Goal: Transaction & Acquisition: Purchase product/service

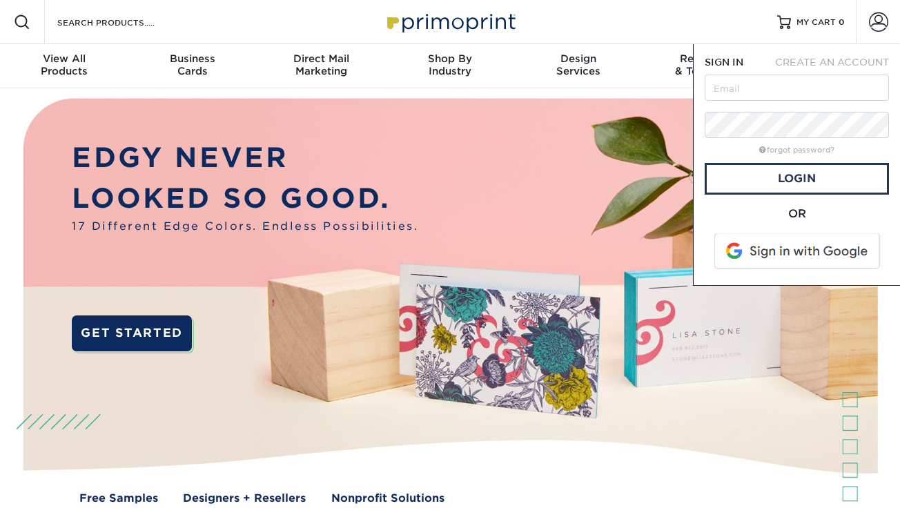
click at [822, 86] on input "text" at bounding box center [797, 88] width 184 height 26
type input "feliciasouza@hotmail.com"
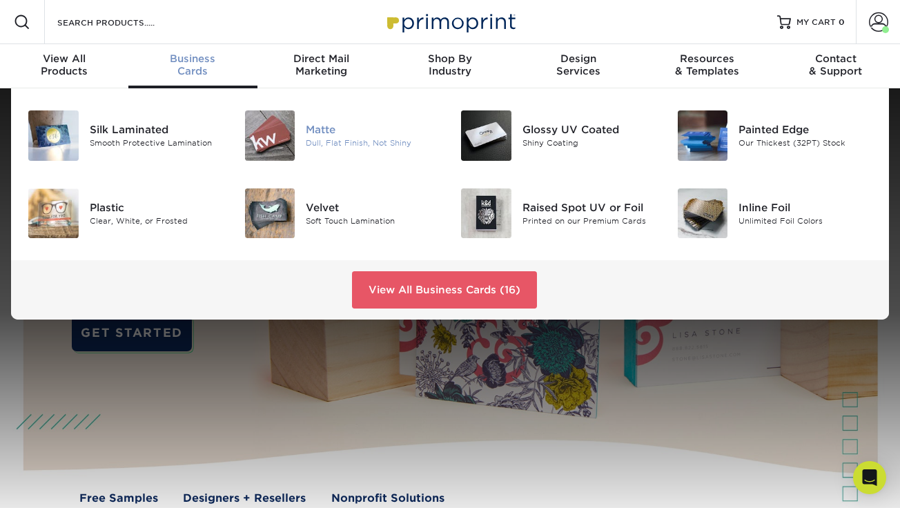
click at [316, 135] on div "Matte" at bounding box center [373, 129] width 134 height 15
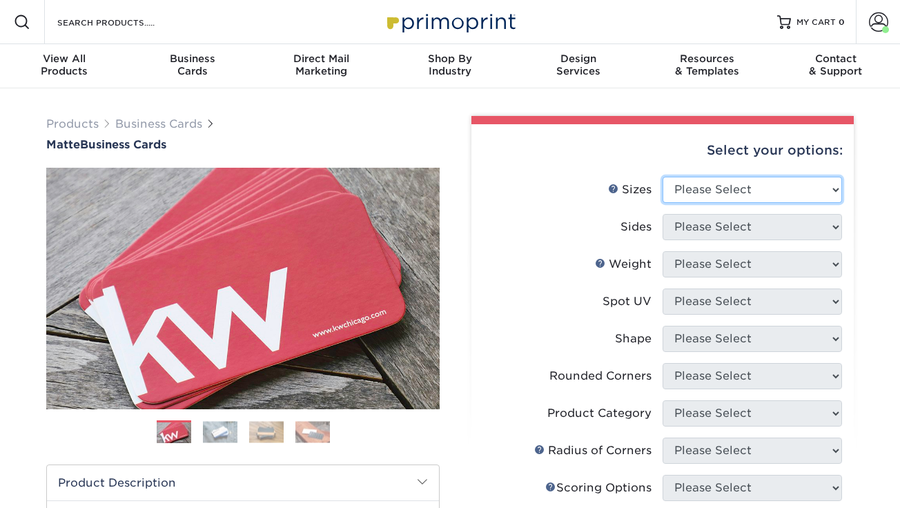
click at [707, 191] on select "Please Select 1.5" x 3.5" - Mini 1.75" x 3.5" - Mini 2" x 2" - Square 2" x 3" -…" at bounding box center [751, 190] width 179 height 26
select select "2.00x3.50"
click at [662, 177] on select "Please Select 1.5" x 3.5" - Mini 1.75" x 3.5" - Mini 2" x 2" - Square 2" x 3" -…" at bounding box center [751, 190] width 179 height 26
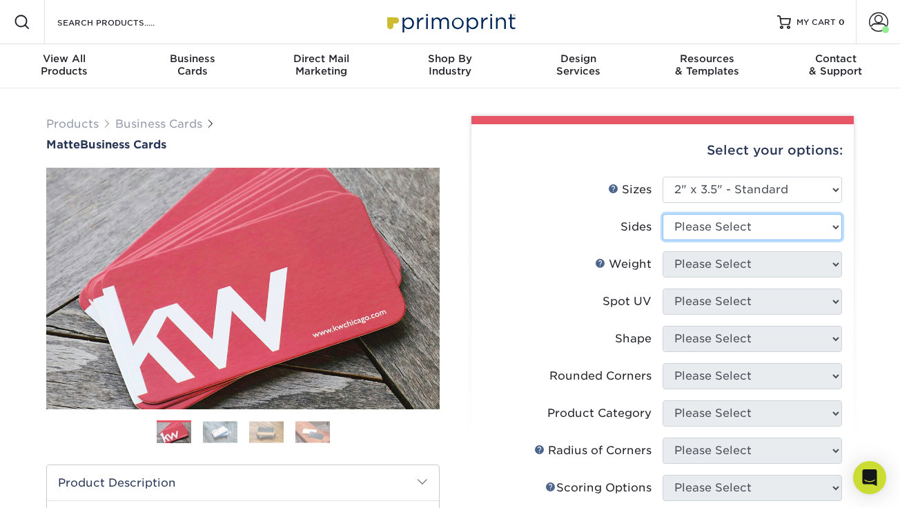
click at [758, 233] on select "Please Select Print Both Sides Print Front Only" at bounding box center [751, 227] width 179 height 26
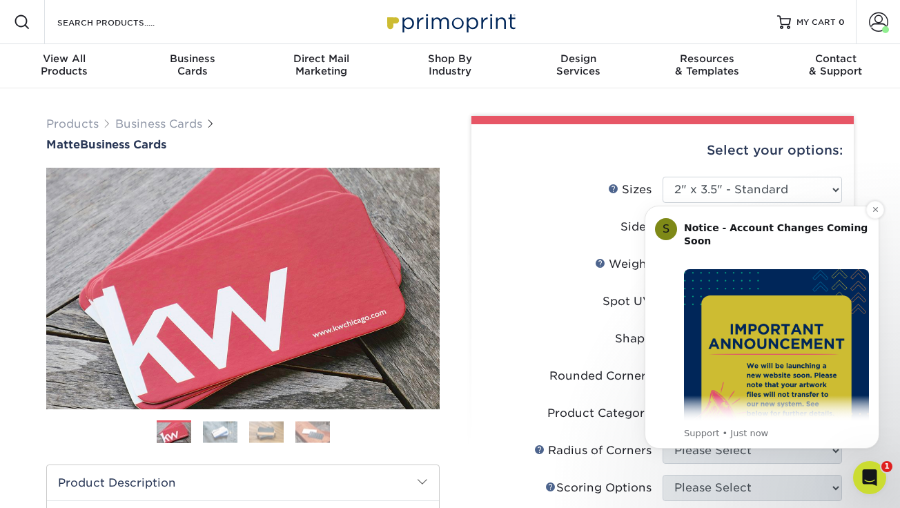
select select "32d3c223-f82c-492b-b915-ba065a00862f"
click at [662, 214] on select "Please Select Print Both Sides Print Front Only" at bounding box center [751, 227] width 179 height 26
click at [872, 210] on icon "Dismiss notification" at bounding box center [876, 210] width 8 height 8
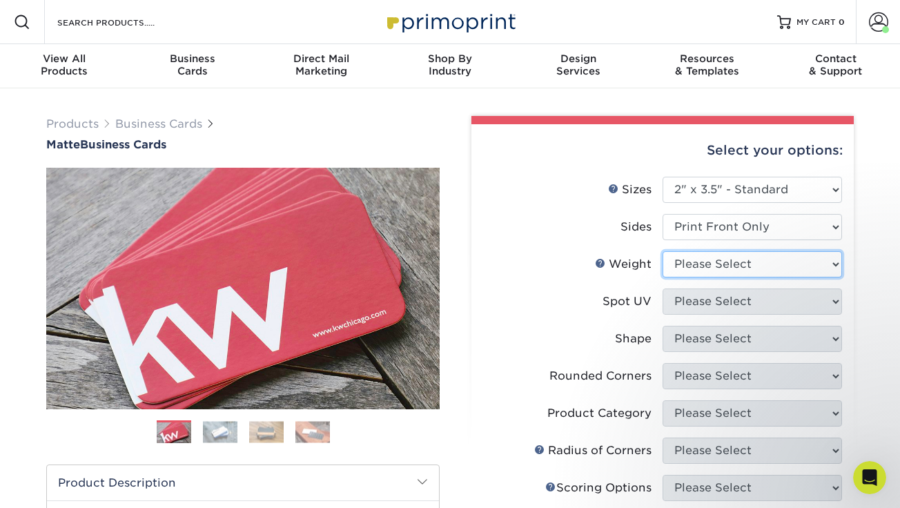
click at [803, 264] on select "Please Select 16PT 14PT" at bounding box center [751, 264] width 179 height 26
select select "16PT"
click at [662, 251] on select "Please Select 16PT 14PT" at bounding box center [751, 264] width 179 height 26
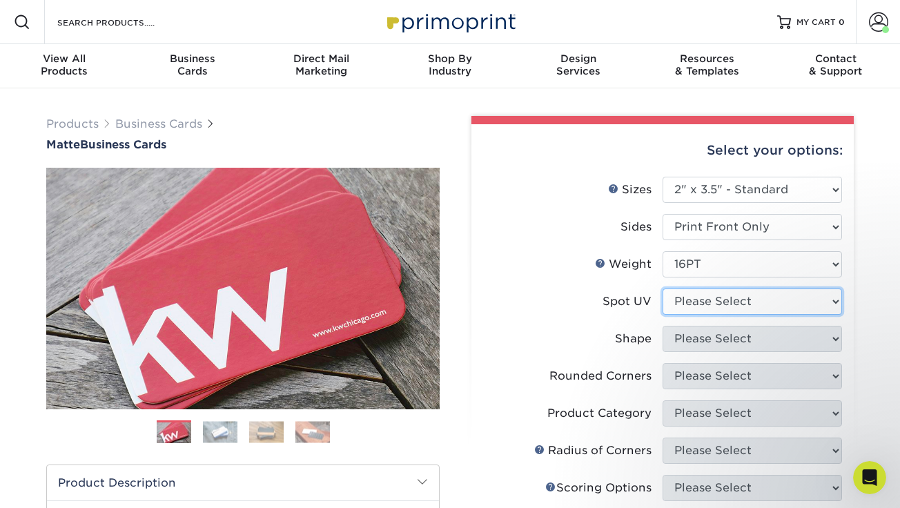
click at [729, 303] on select "Please Select No Spot UV Front Only" at bounding box center [751, 301] width 179 height 26
select select "3"
click at [662, 288] on select "Please Select No Spot UV Front Only" at bounding box center [751, 301] width 179 height 26
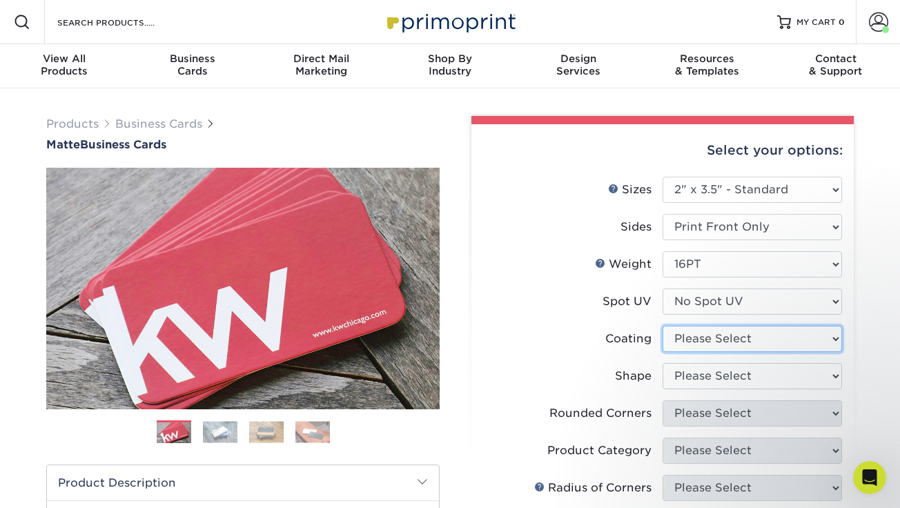
click at [729, 337] on select at bounding box center [751, 339] width 179 height 26
select select "121bb7b5-3b4d-429f-bd8d-bbf80e953313"
click at [662, 326] on select at bounding box center [751, 339] width 179 height 26
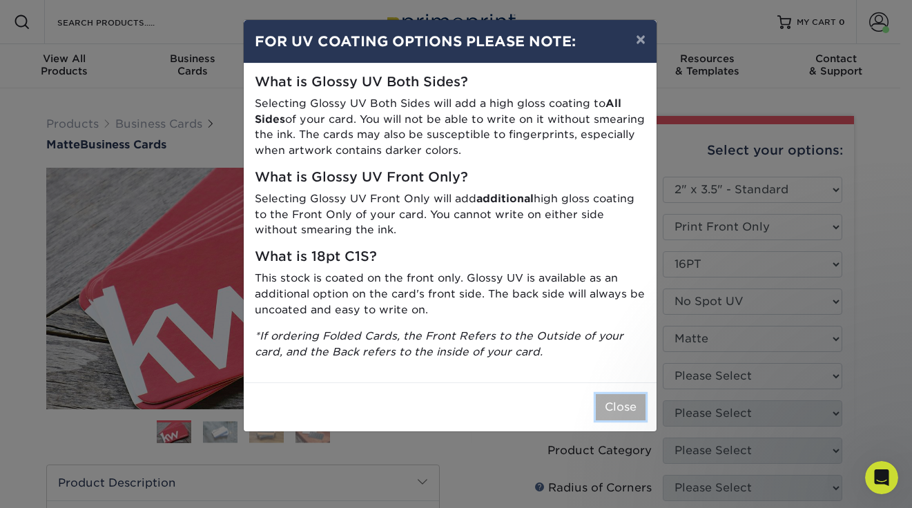
click at [622, 409] on button "Close" at bounding box center [621, 407] width 50 height 26
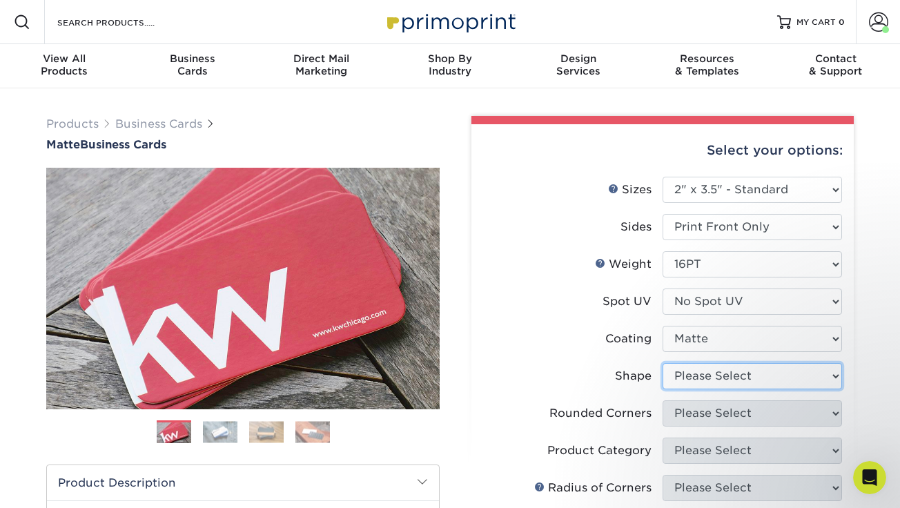
click at [728, 378] on select "Please Select Standard Oval" at bounding box center [751, 376] width 179 height 26
click at [729, 286] on li "Weight Help Weight Please Select 16PT 14PT" at bounding box center [662, 269] width 359 height 37
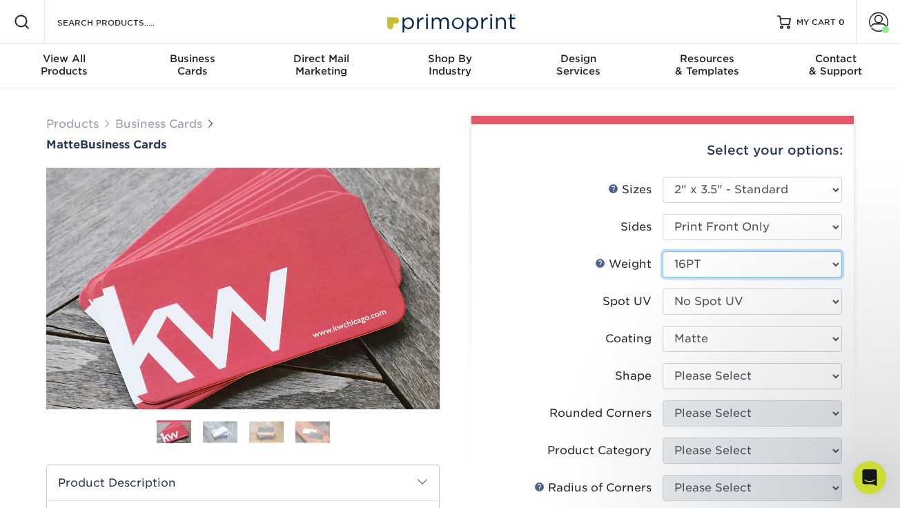
click at [729, 265] on select "Please Select 16PT 14PT" at bounding box center [751, 264] width 179 height 26
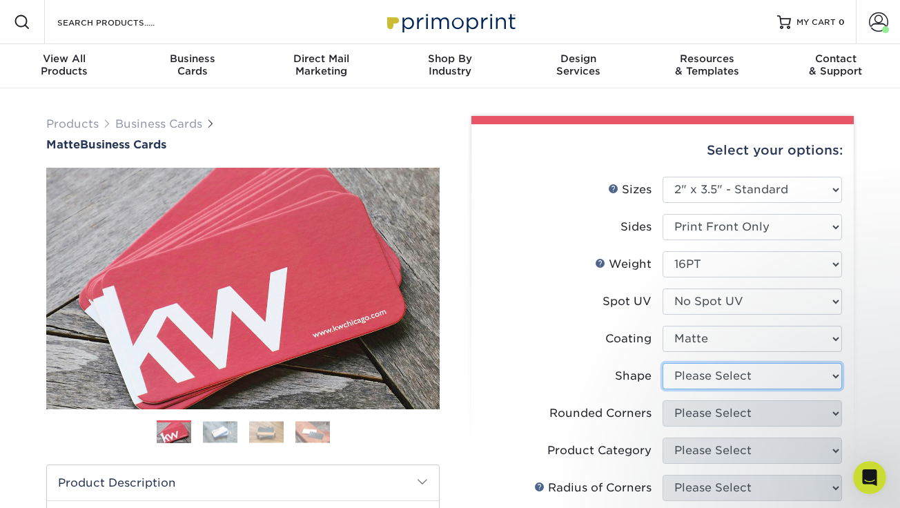
click at [736, 375] on select "Please Select Standard Oval" at bounding box center [751, 376] width 179 height 26
select select "standard"
click at [662, 363] on select "Please Select Standard Oval" at bounding box center [751, 376] width 179 height 26
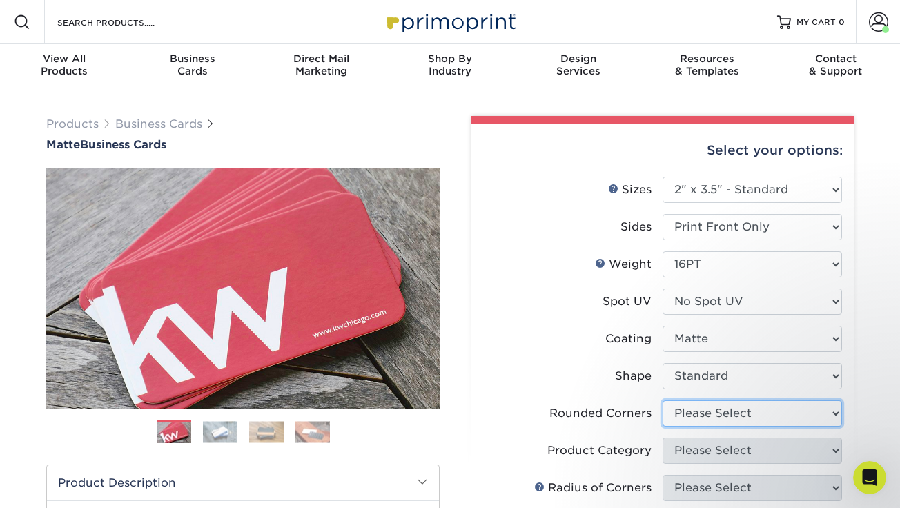
click at [716, 417] on select "Please Select Yes - Round 2 Corners Yes - Round 4 Corners No" at bounding box center [751, 413] width 179 height 26
select select "0"
click at [662, 400] on select "Please Select Yes - Round 2 Corners Yes - Round 4 Corners No" at bounding box center [751, 413] width 179 height 26
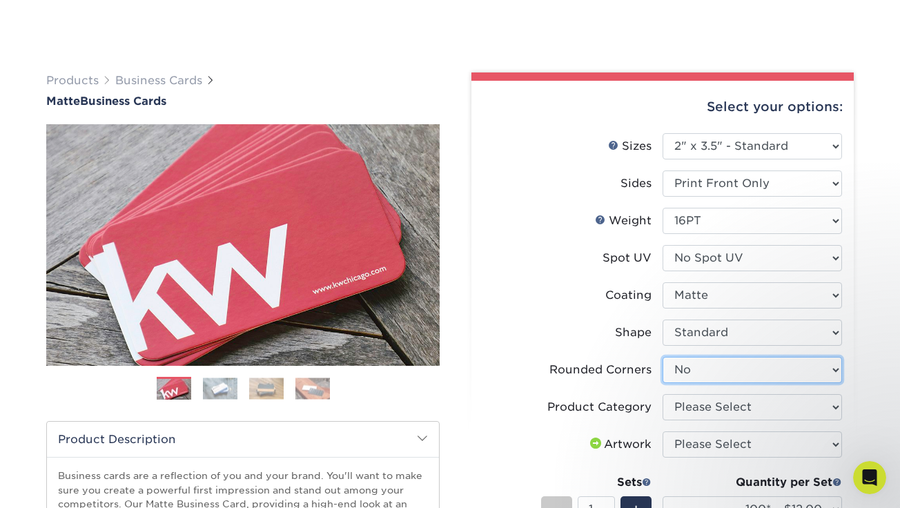
scroll to position [177, 0]
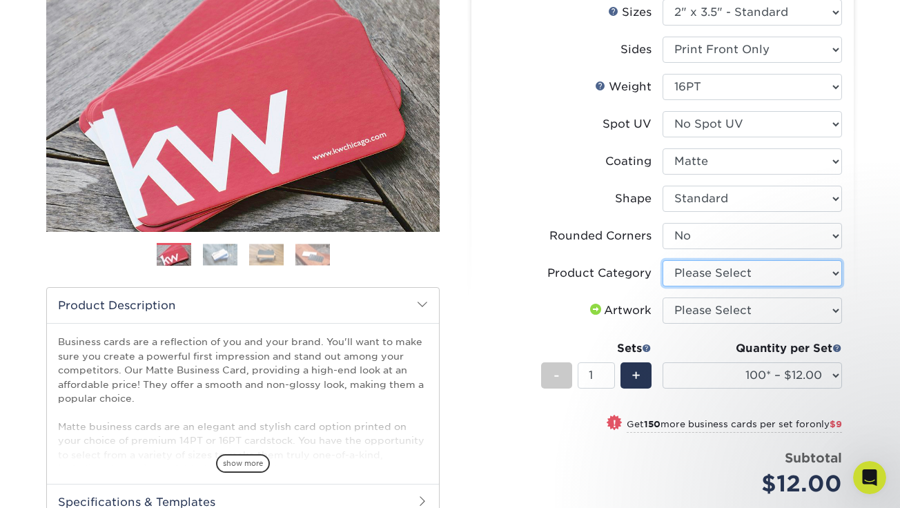
click at [765, 279] on select "Please Select Business Cards" at bounding box center [751, 273] width 179 height 26
select select "3b5148f1-0588-4f88-a218-97bcfdce65c1"
click at [662, 260] on select "Please Select Business Cards" at bounding box center [751, 273] width 179 height 26
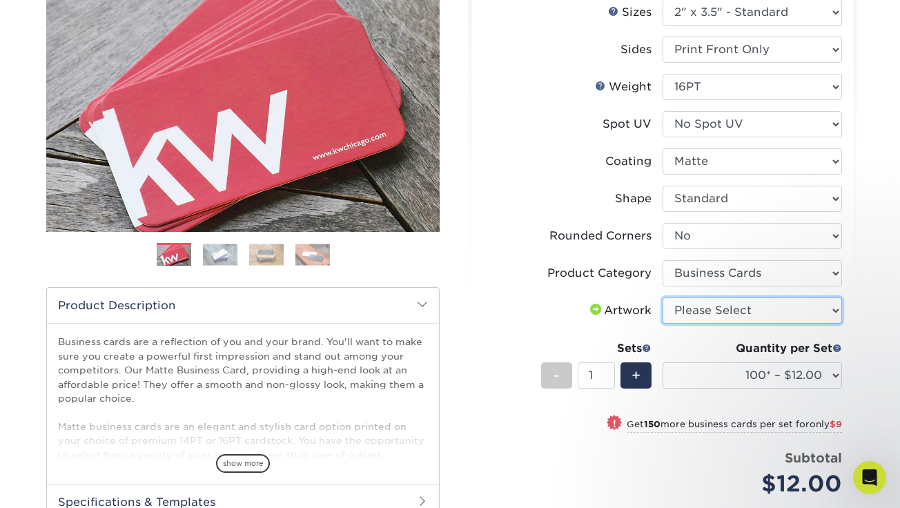
click at [758, 310] on select "Please Select I will upload files I need a design - $100" at bounding box center [751, 310] width 179 height 26
select select "upload"
click at [662, 297] on select "Please Select I will upload files I need a design - $100" at bounding box center [751, 310] width 179 height 26
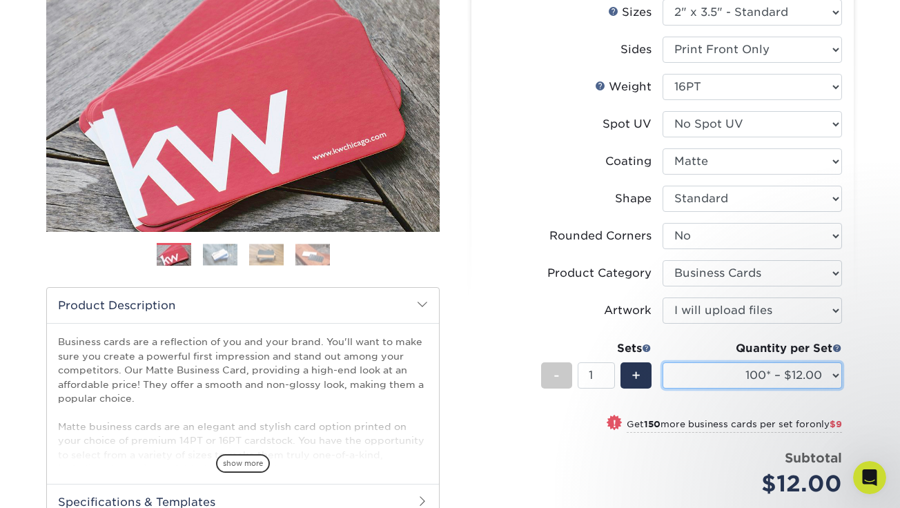
click at [830, 376] on select "100* – $12.00 250* – $21.00 500 – $42.00 1000 – $53.00 2500 – $95.00 5000 – $18…" at bounding box center [751, 375] width 179 height 26
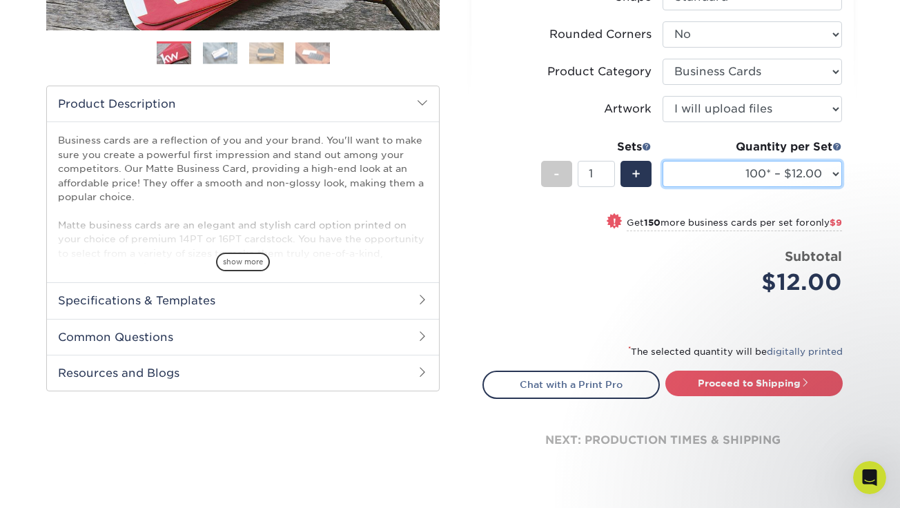
scroll to position [392, 0]
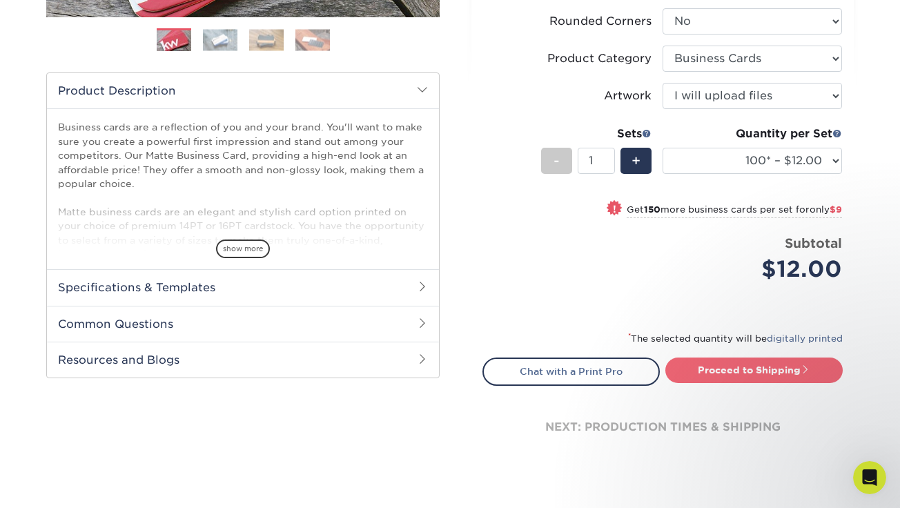
click at [745, 373] on link "Proceed to Shipping" at bounding box center [753, 369] width 177 height 25
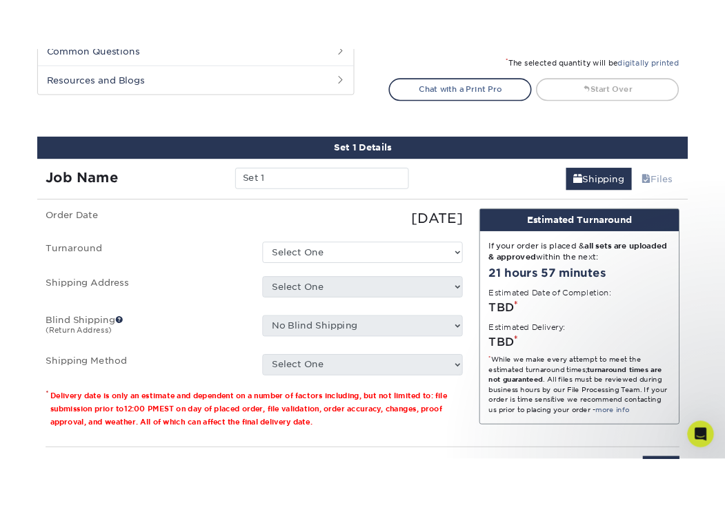
scroll to position [787, 0]
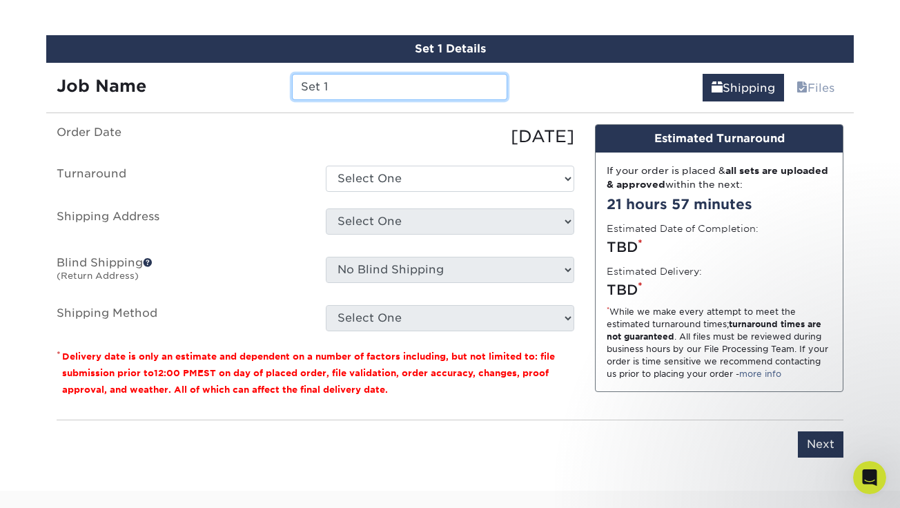
drag, startPoint x: 337, startPoint y: 83, endPoint x: 275, endPoint y: 84, distance: 62.1
click at [275, 84] on div "Job Name Set 1" at bounding box center [281, 87] width 471 height 26
type input "Tracy Wick"
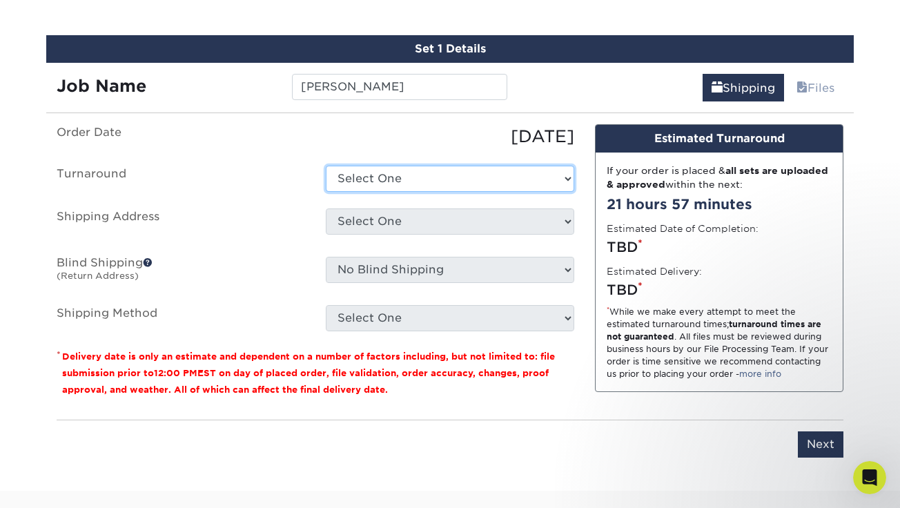
click at [337, 186] on select "Select One 2-4 Business Days 2 Day Next Business Day" at bounding box center [450, 179] width 248 height 26
select select "7dffdb8f-13b0-4622-bd10-b9a8a3819dc5"
click at [326, 166] on select "Select One 2-4 Business Days 2 Day Next Business Day" at bounding box center [450, 179] width 248 height 26
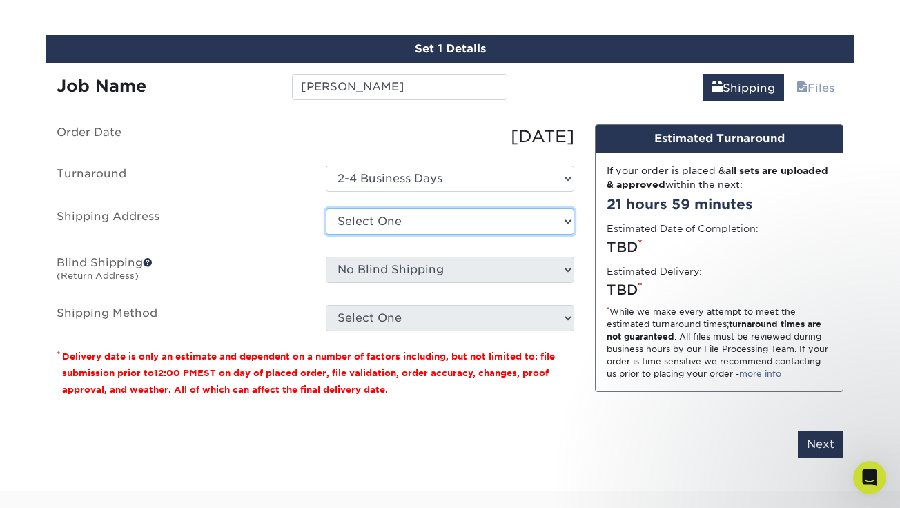
click at [372, 225] on select "Select One Firekin Home address Home address Martys Auto Martys Auto Scot Wicke…" at bounding box center [450, 221] width 248 height 26
select select "newaddress"
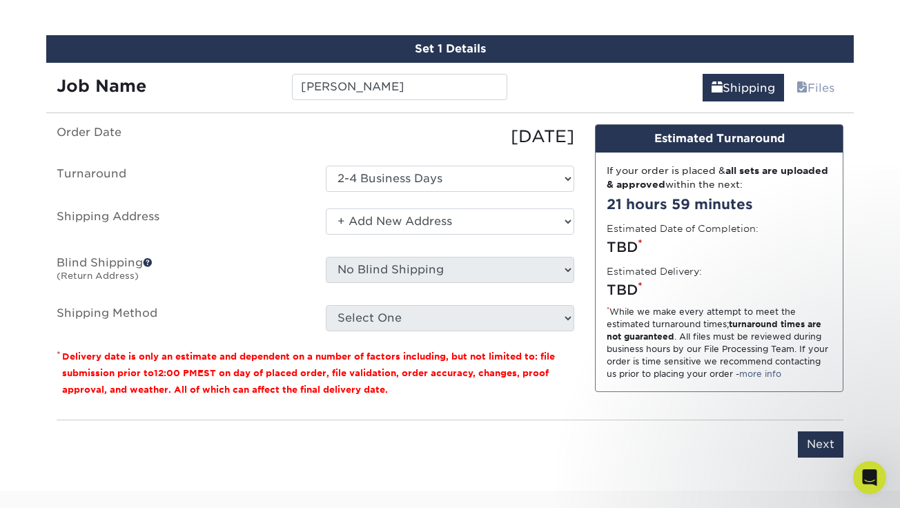
click at [326, 208] on select "Select One Firekin Home address Home address Martys Auto Martys Auto Scot Wicke…" at bounding box center [450, 221] width 248 height 26
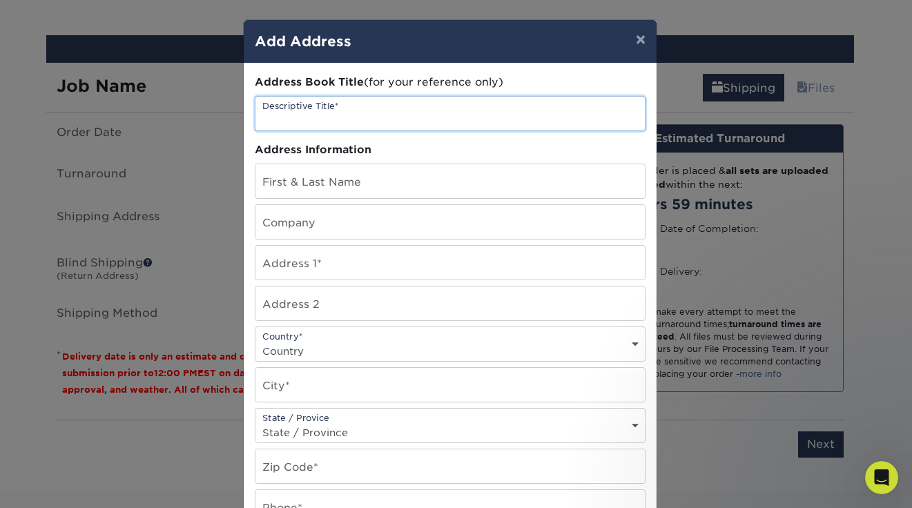
click at [322, 117] on input "text" at bounding box center [449, 114] width 389 height 34
type input "Tracy Wickersheim"
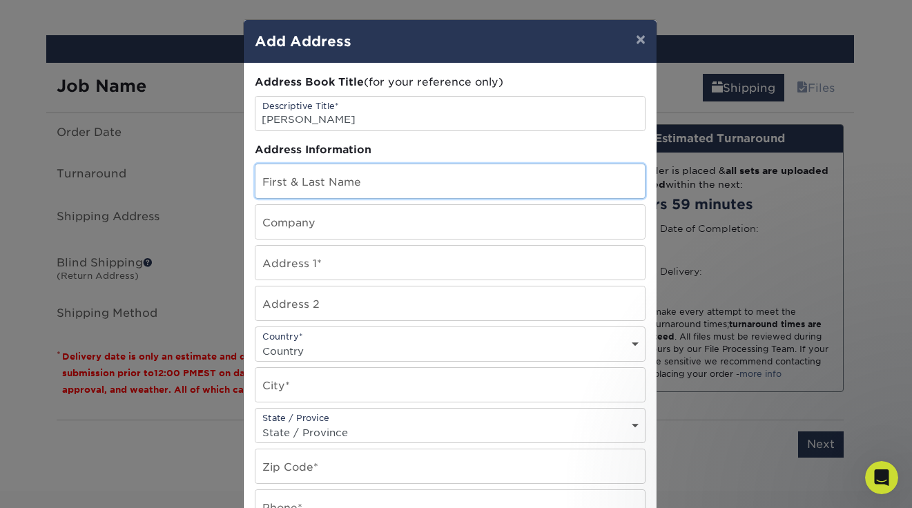
click at [348, 181] on input "text" at bounding box center [449, 181] width 389 height 34
type input "Tracy Wickersheim"
click at [340, 220] on input "text" at bounding box center [449, 222] width 389 height 34
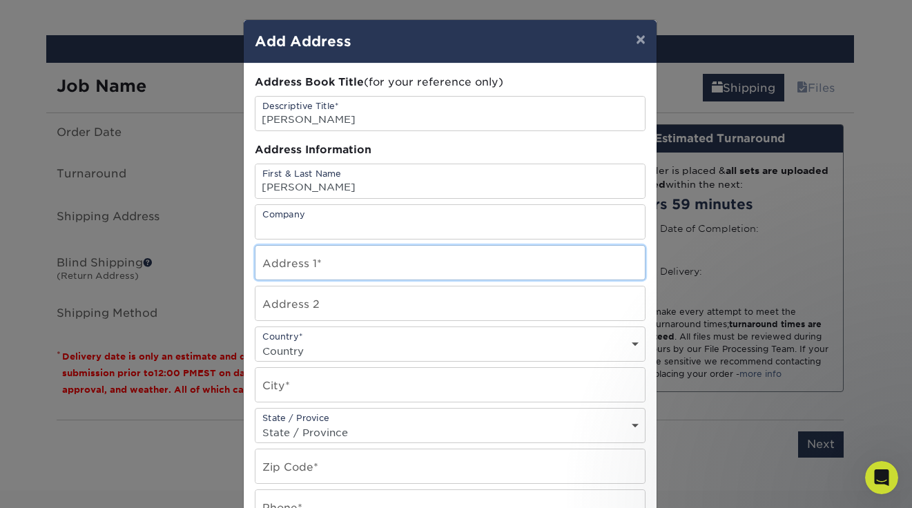
click at [286, 259] on input "text" at bounding box center [449, 263] width 389 height 34
type input "718 Nina Ave"
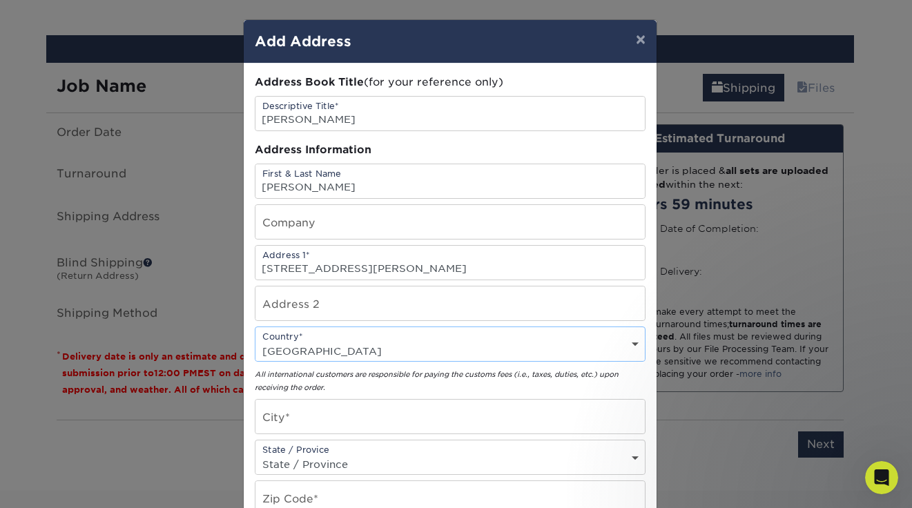
select select "US"
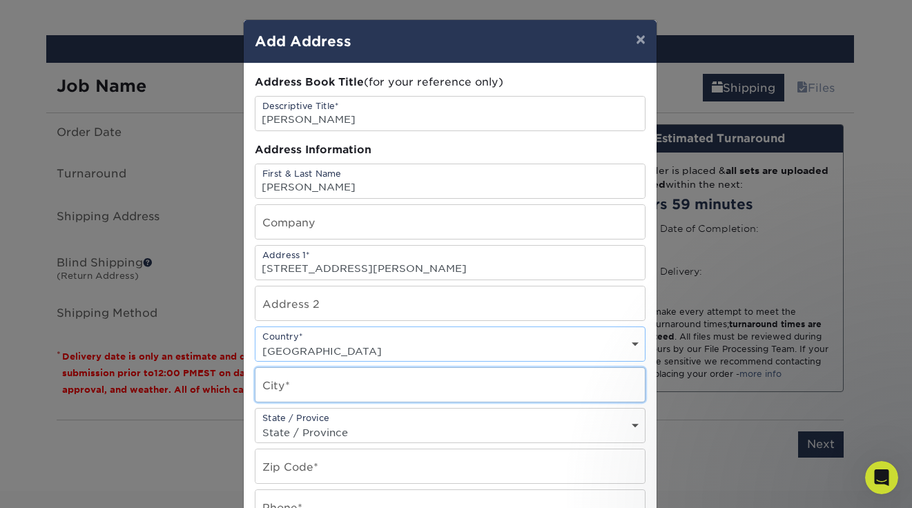
click at [405, 391] on input "text" at bounding box center [449, 385] width 389 height 34
type input "Wausau"
click at [342, 429] on select "State / Province Alabama Alaska Arizona Arkansas California Colorado Connecticu…" at bounding box center [449, 432] width 389 height 20
select select "WI"
click at [255, 422] on select "State / Province Alabama Alaska Arizona Arkansas California Colorado Connecticu…" at bounding box center [449, 432] width 389 height 20
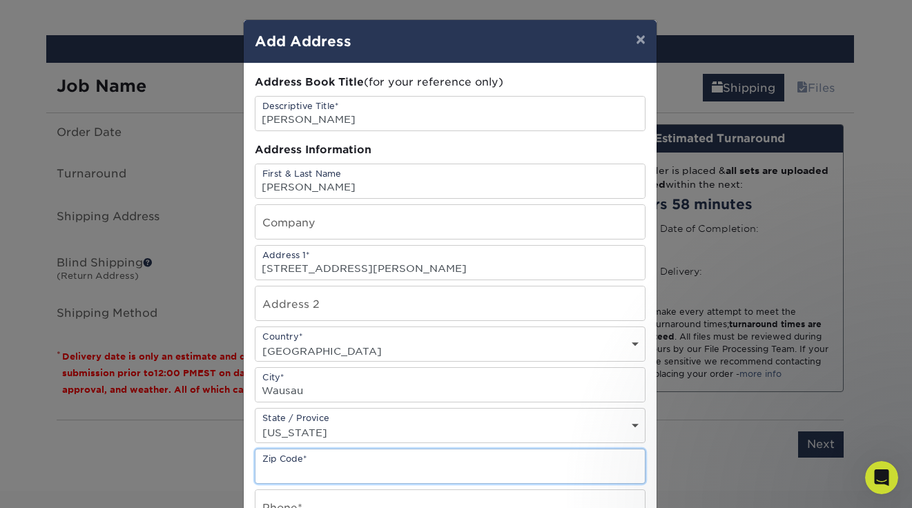
click at [305, 461] on input "text" at bounding box center [449, 466] width 389 height 34
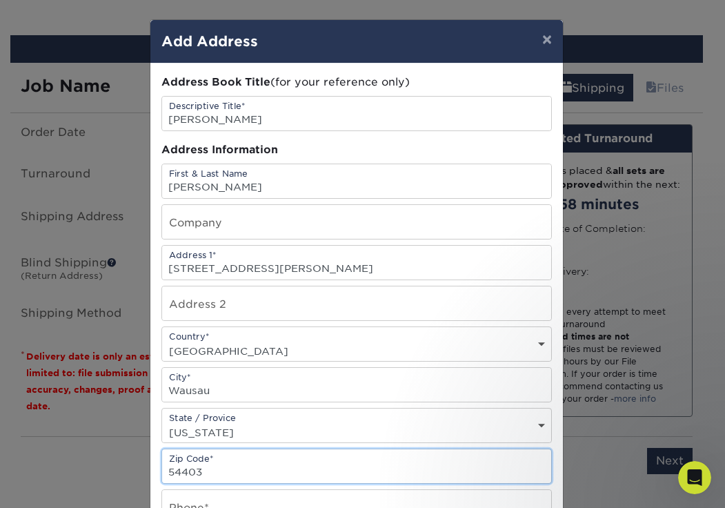
type input "54403"
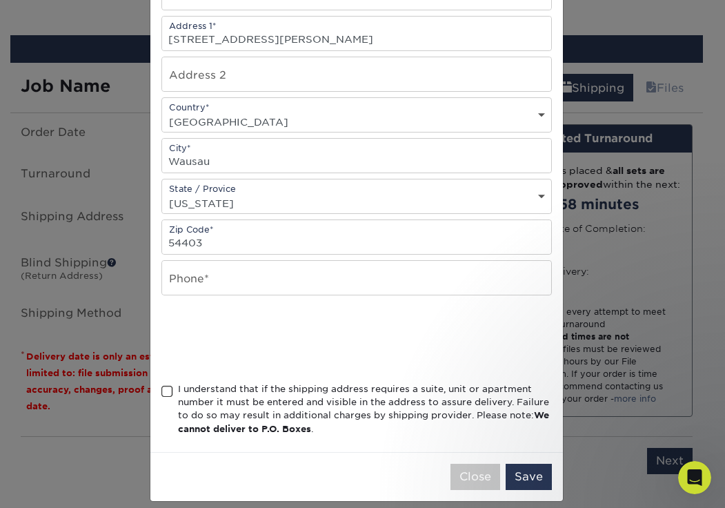
scroll to position [233, 0]
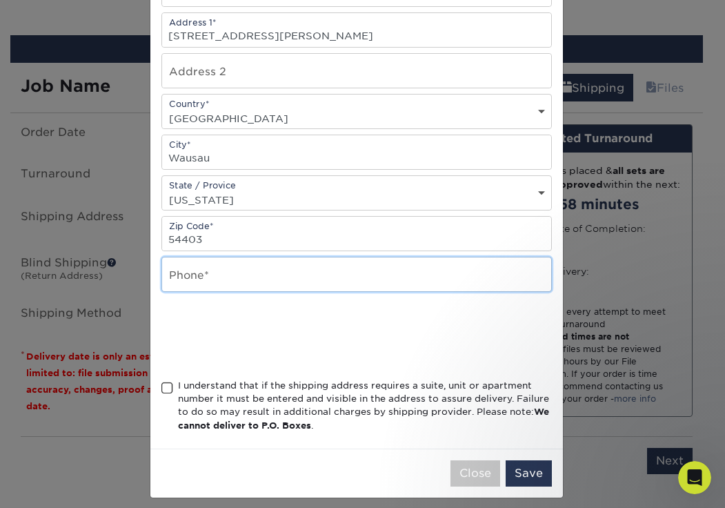
click at [234, 273] on input "text" at bounding box center [356, 274] width 389 height 34
type input "7152190520"
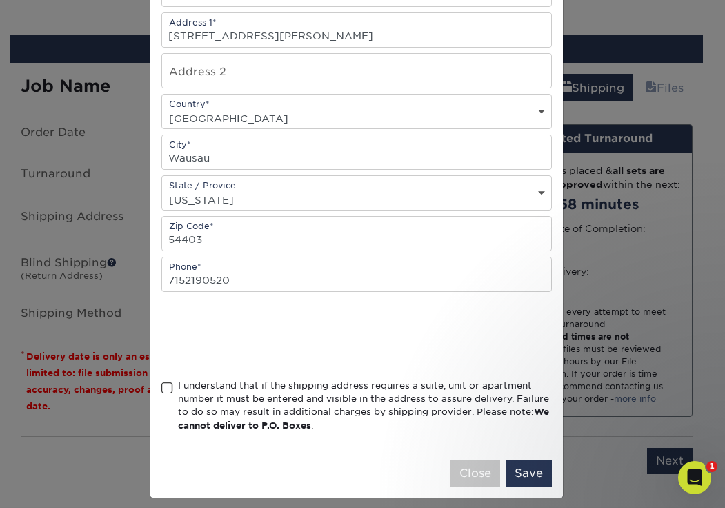
click at [163, 387] on span at bounding box center [167, 388] width 12 height 13
click at [0, 0] on input "I understand that if the shipping address requires a suite, unit or apartment n…" at bounding box center [0, 0] width 0 height 0
click at [522, 473] on button "Save" at bounding box center [529, 473] width 46 height 26
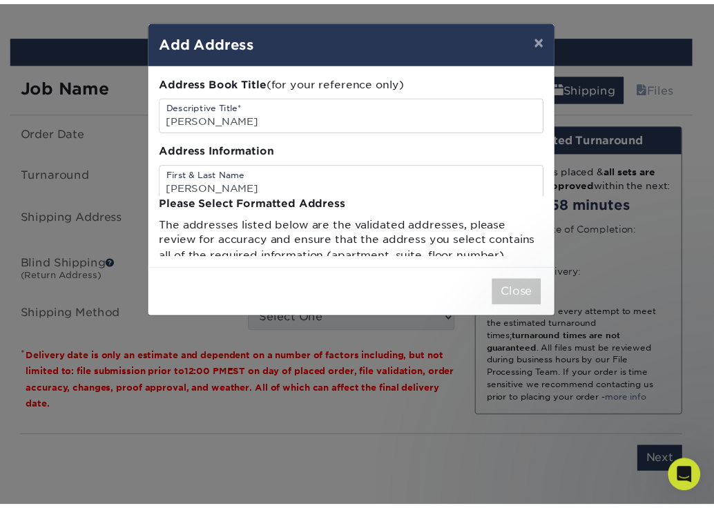
scroll to position [0, 0]
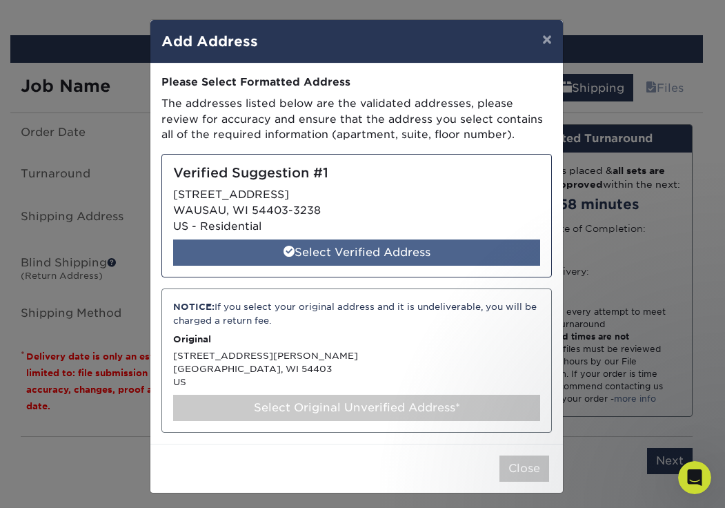
click at [209, 262] on div "Select Verified Address" at bounding box center [356, 252] width 367 height 26
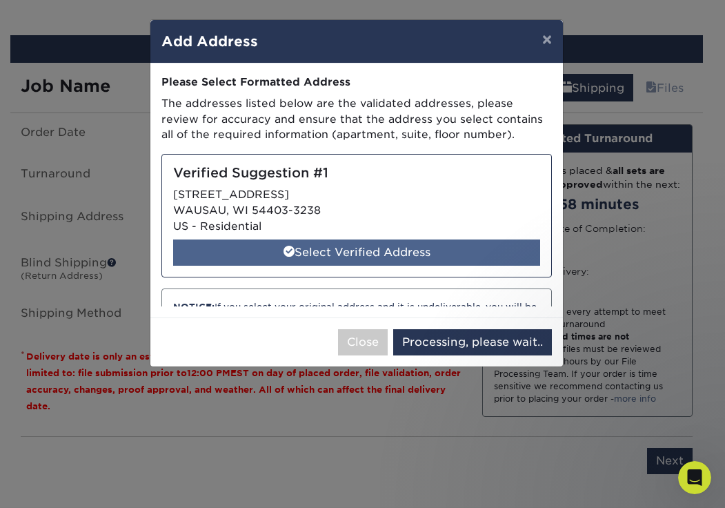
select select "286666"
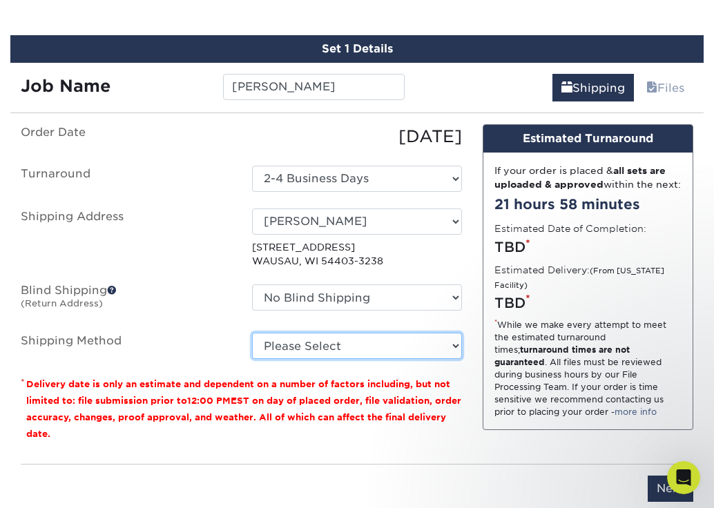
click at [380, 346] on select "Please Select Ground Shipping (+$7.84) 3 Day Shipping Service (+$24.94) 2 Day A…" at bounding box center [357, 346] width 210 height 26
select select "03"
click at [252, 333] on select "Please Select Ground Shipping (+$7.84) 3 Day Shipping Service (+$24.94) 2 Day A…" at bounding box center [357, 346] width 210 height 26
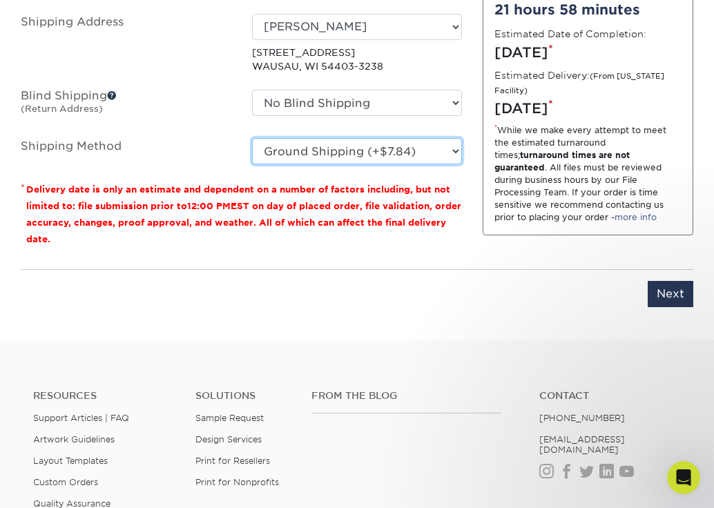
scroll to position [898, 0]
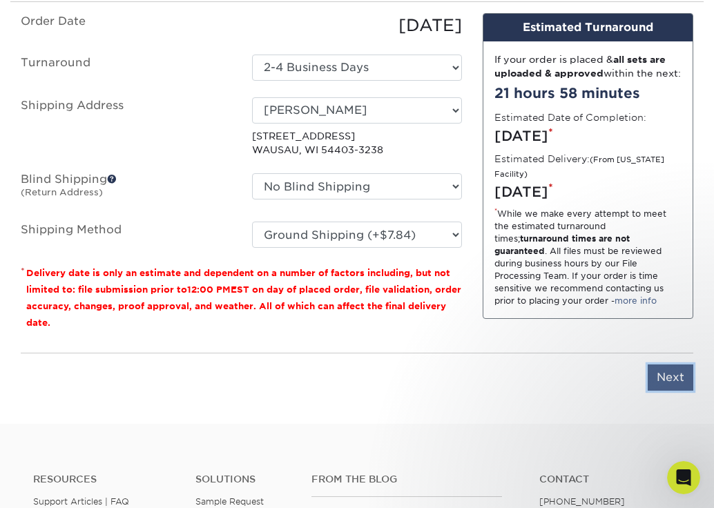
click at [669, 379] on input "Next" at bounding box center [670, 377] width 46 height 26
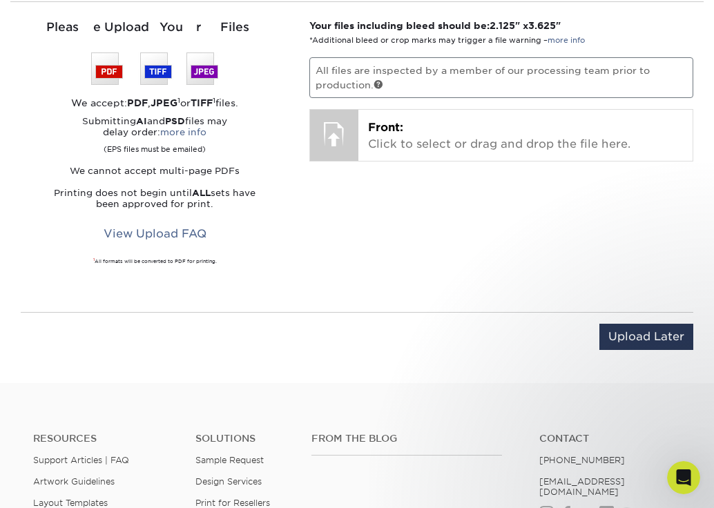
click at [111, 76] on img at bounding box center [154, 68] width 127 height 32
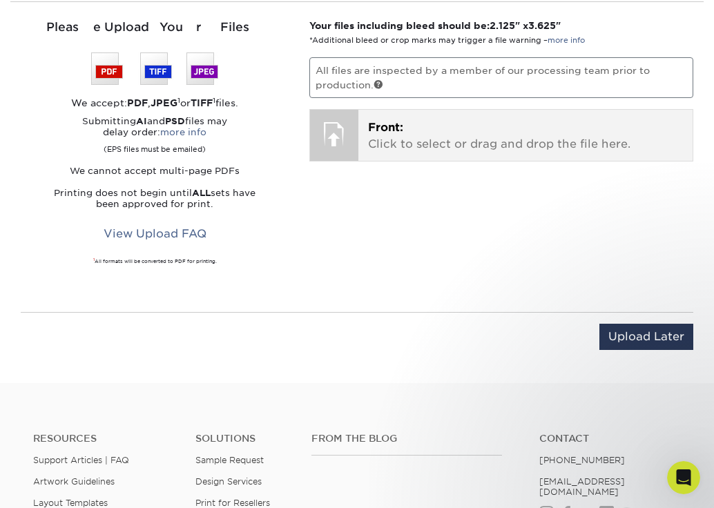
click at [414, 135] on p "Front: Click to select or drag and drop the file here." at bounding box center [525, 135] width 315 height 33
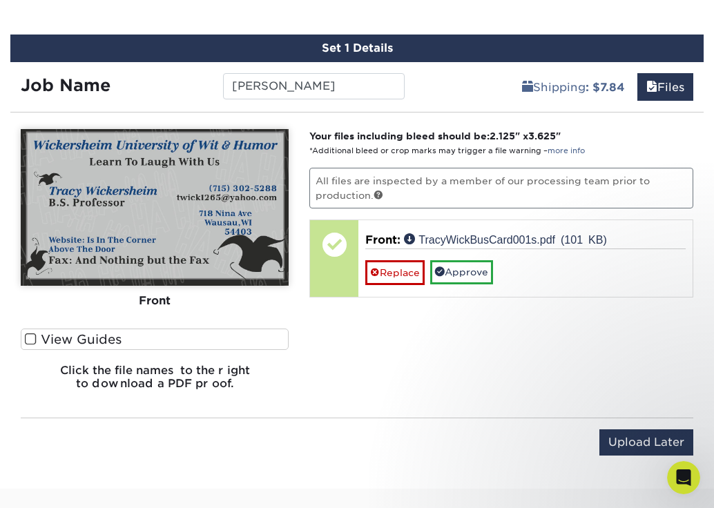
scroll to position [778, 0]
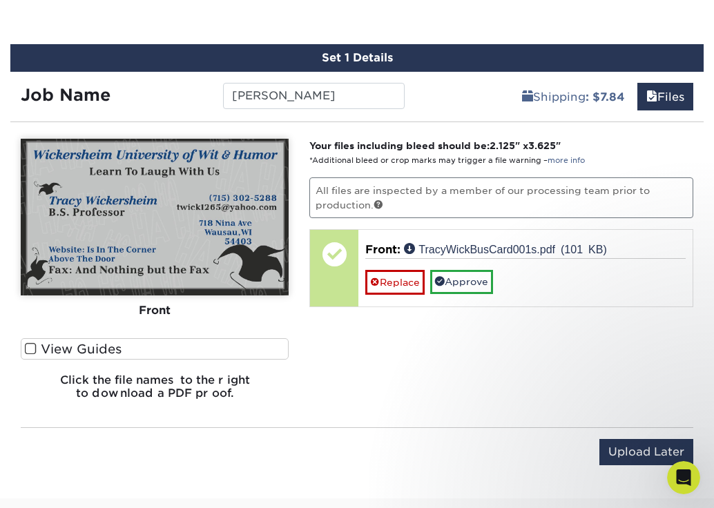
click at [97, 351] on label "View Guides" at bounding box center [155, 348] width 268 height 21
click at [0, 0] on input "View Guides" at bounding box center [0, 0] width 0 height 0
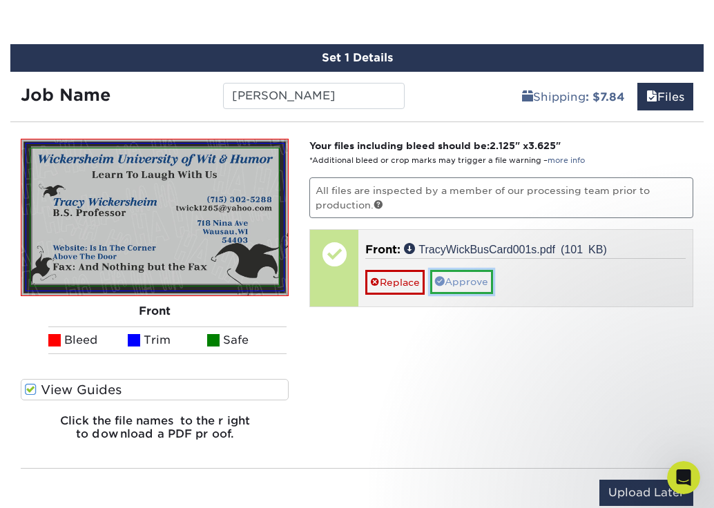
click at [456, 283] on link "Approve" at bounding box center [461, 281] width 63 height 23
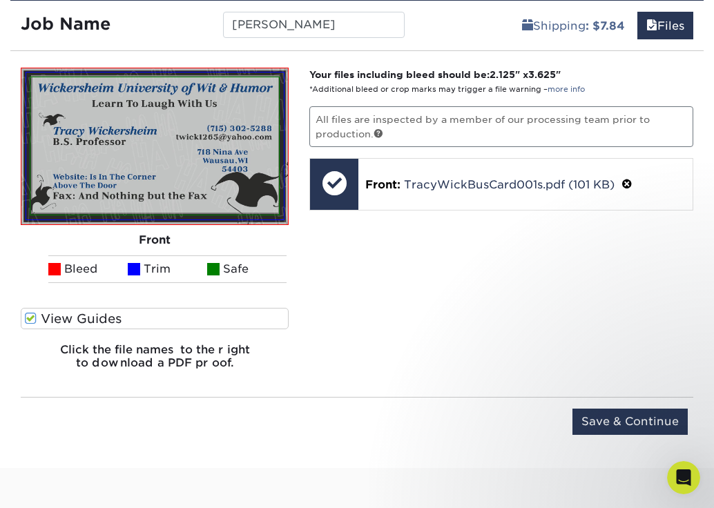
scroll to position [861, 0]
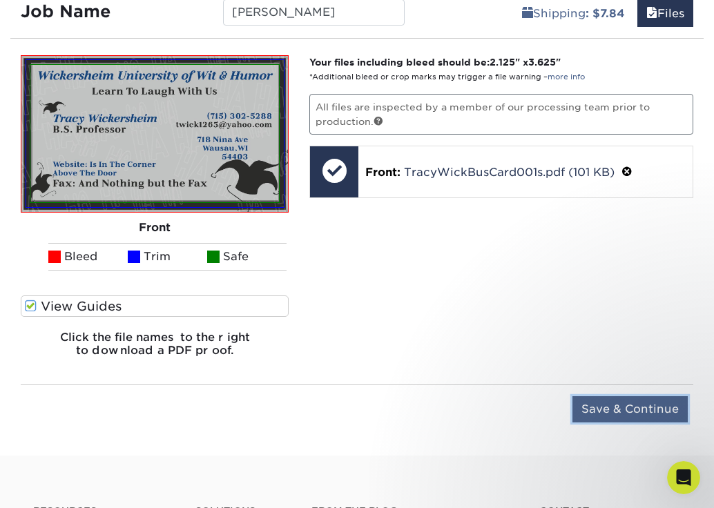
click at [629, 404] on input "Save & Continue" at bounding box center [629, 409] width 115 height 26
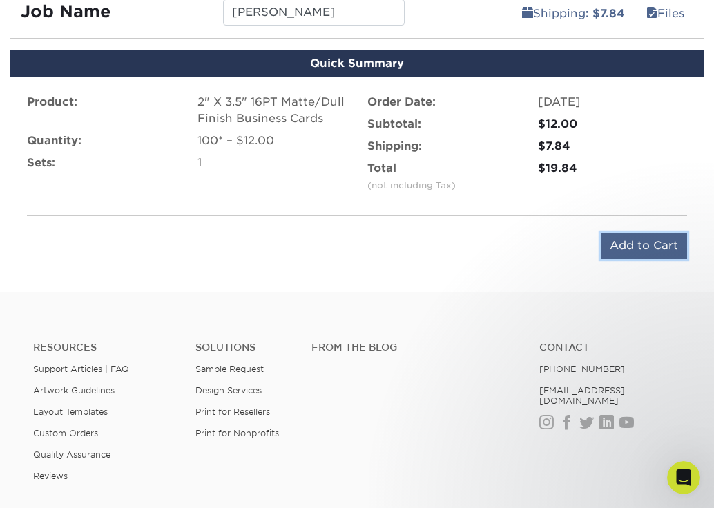
click at [632, 248] on input "Add to Cart" at bounding box center [643, 246] width 86 height 26
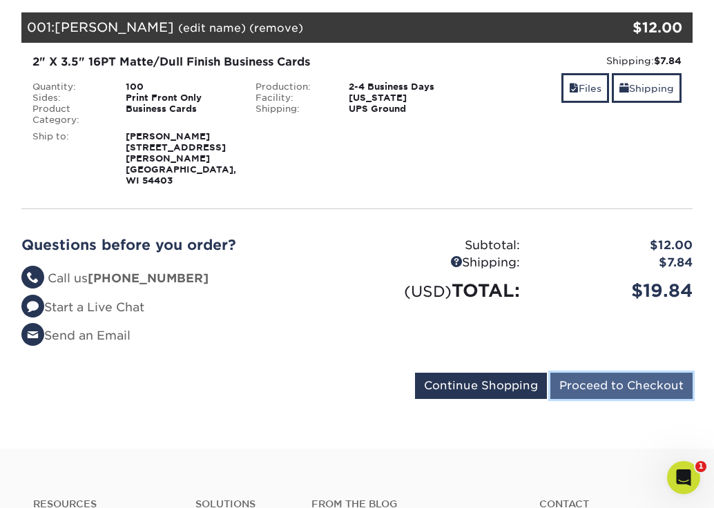
click at [586, 373] on input "Proceed to Checkout" at bounding box center [621, 386] width 142 height 26
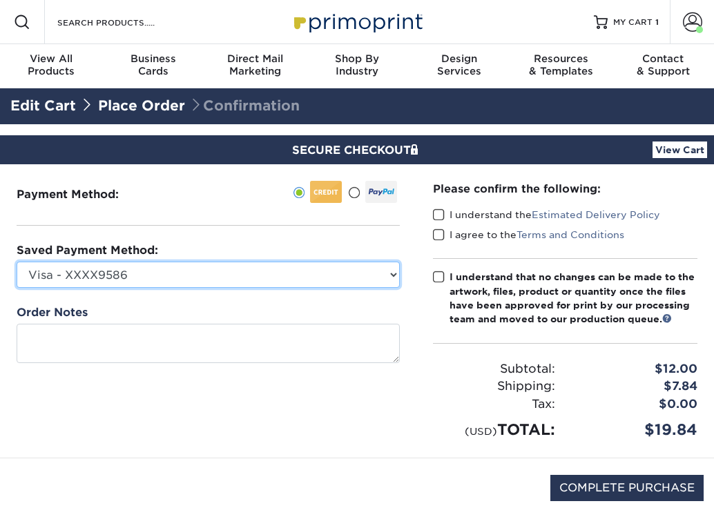
click at [208, 275] on select "Visa - XXXX9586 New Credit Card" at bounding box center [208, 275] width 383 height 26
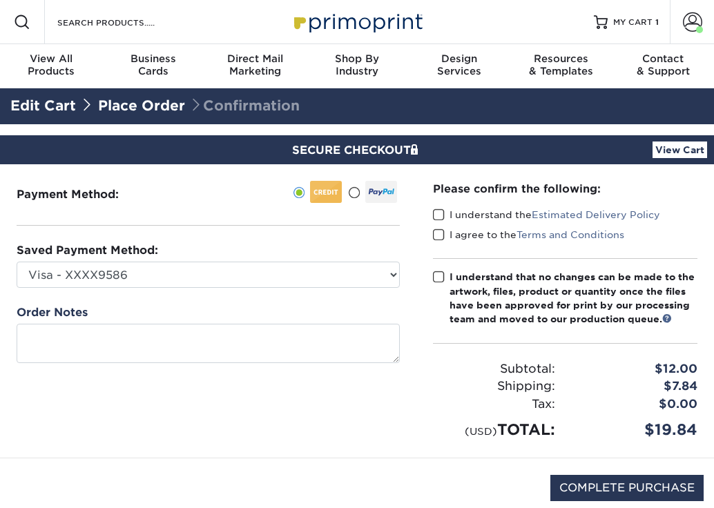
click at [377, 190] on div at bounding box center [381, 192] width 32 height 22
click at [0, 0] on input "radio" at bounding box center [0, 0] width 0 height 0
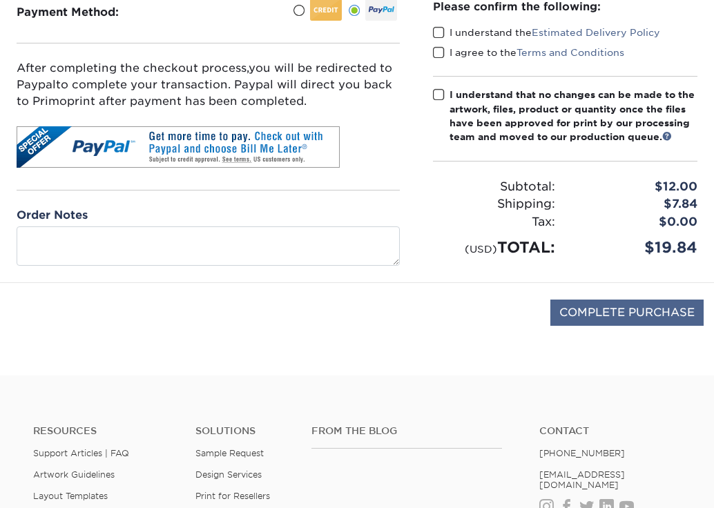
scroll to position [183, 0]
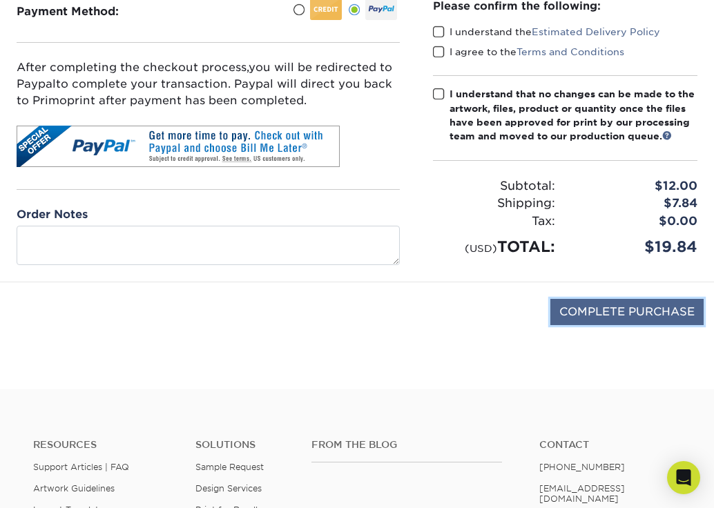
click at [640, 320] on input "COMPLETE PURCHASE" at bounding box center [626, 312] width 153 height 26
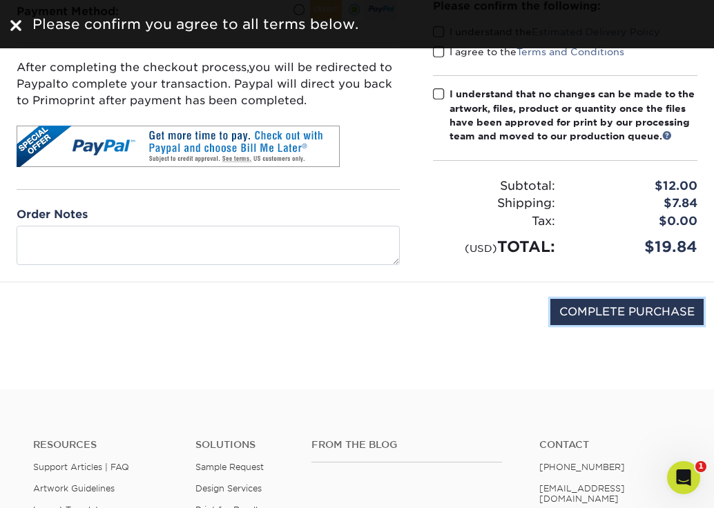
scroll to position [117, 0]
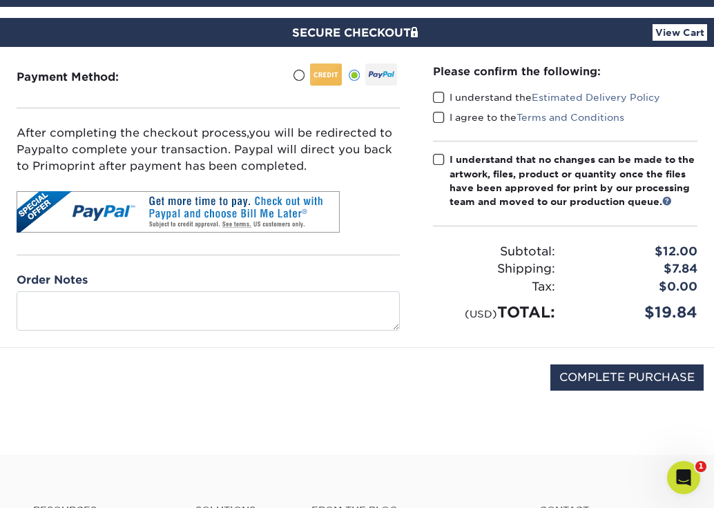
click at [442, 97] on span at bounding box center [439, 97] width 12 height 13
click at [0, 0] on input "I understand the Estimated Delivery Policy" at bounding box center [0, 0] width 0 height 0
click at [436, 115] on span at bounding box center [439, 117] width 12 height 13
click at [0, 0] on input "I agree to the Terms and Conditions" at bounding box center [0, 0] width 0 height 0
click at [436, 150] on div "Please confirm the following: I understand the Estimated Delivery Policy I agre…" at bounding box center [565, 193] width 264 height 260
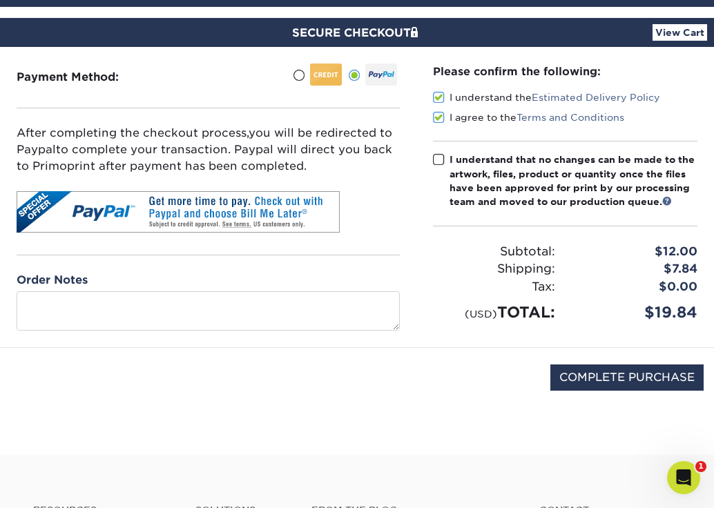
click at [443, 163] on span at bounding box center [439, 159] width 12 height 13
click at [0, 0] on input "I understand that no changes can be made to the artwork, files, product or quan…" at bounding box center [0, 0] width 0 height 0
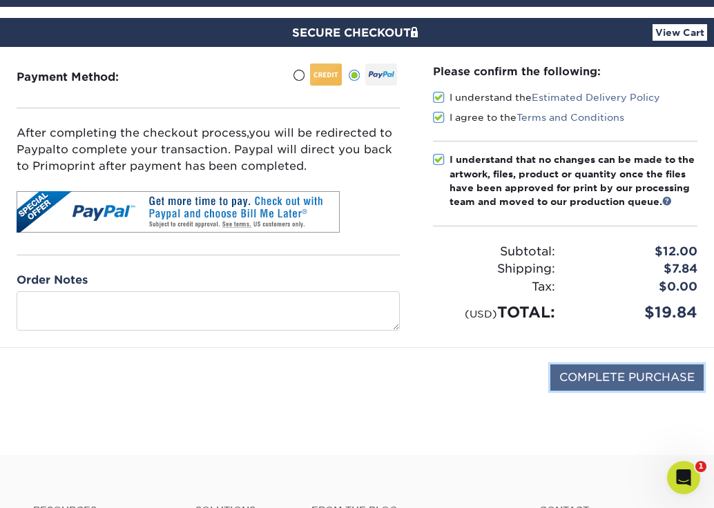
click at [605, 377] on input "COMPLETE PURCHASE" at bounding box center [626, 377] width 153 height 26
type input "PROCESSING, PLEASE WAIT..."
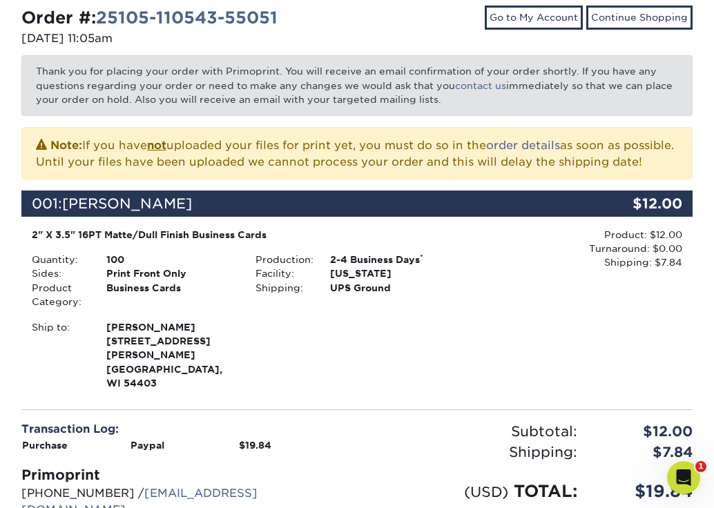
scroll to position [306, 0]
